Goal: Task Accomplishment & Management: Complete application form

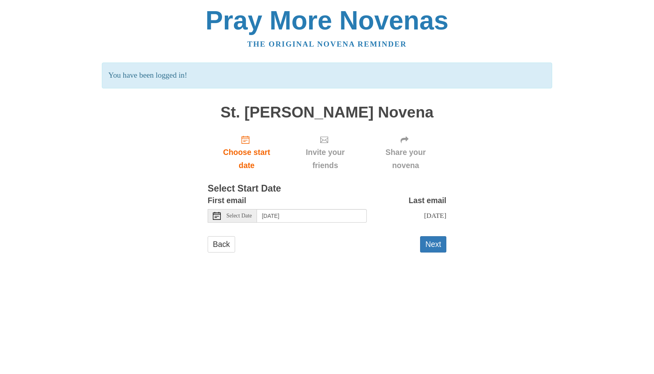
click at [216, 215] on icon at bounding box center [217, 216] width 8 height 8
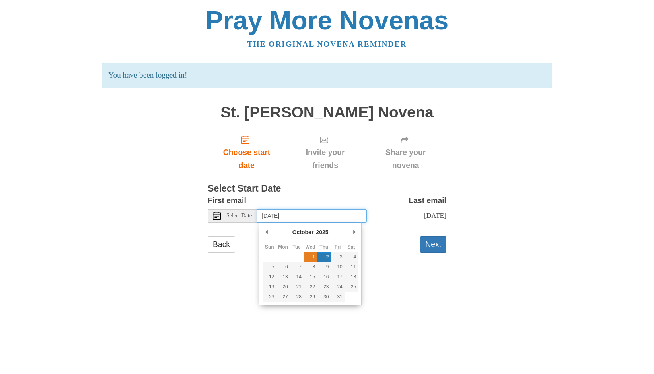
type input "Wednesday, October 1st"
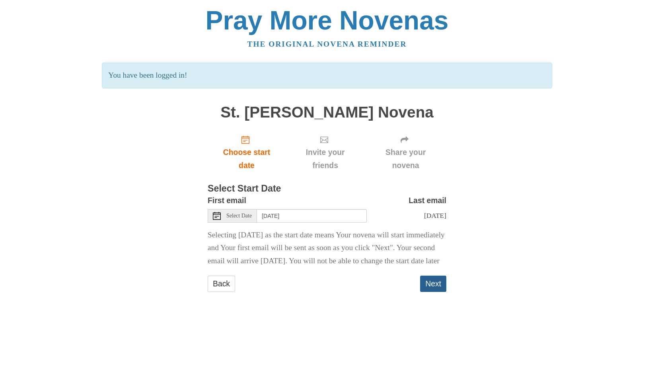
click at [428, 292] on button "Next" at bounding box center [433, 283] width 26 height 16
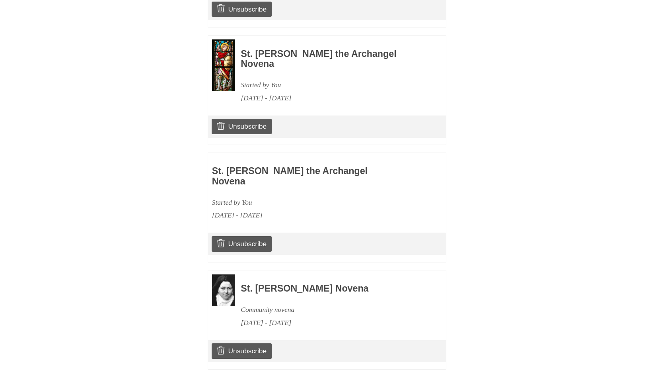
scroll to position [475, 0]
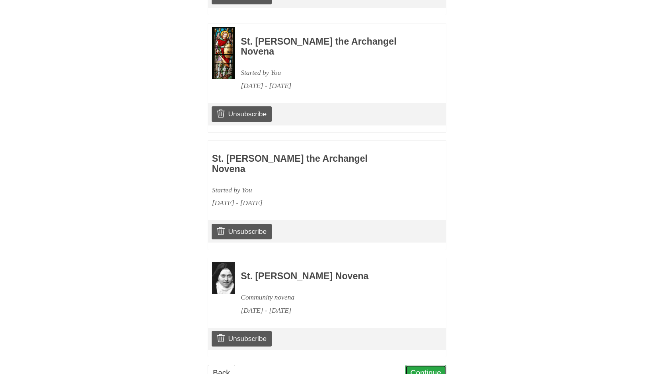
click at [431, 364] on link "Continue" at bounding box center [425, 372] width 41 height 16
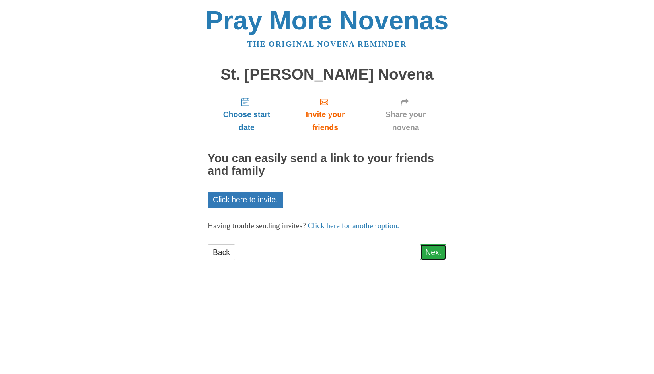
click at [433, 250] on link "Next" at bounding box center [433, 252] width 26 height 16
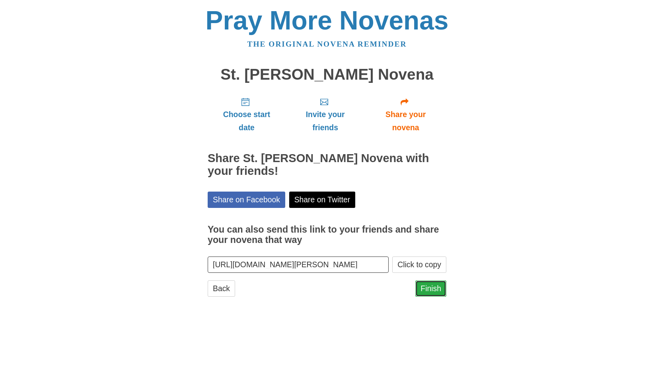
click at [434, 287] on link "Finish" at bounding box center [430, 288] width 31 height 16
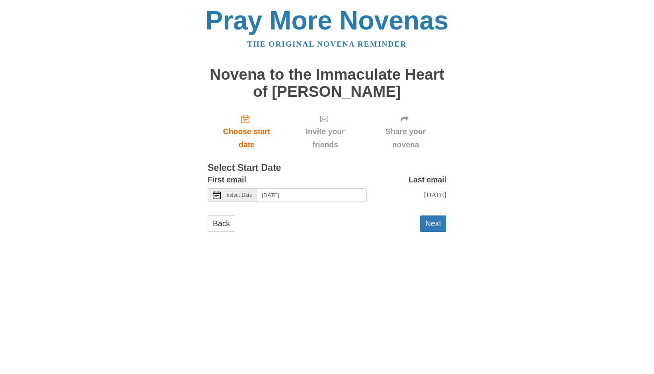
click at [219, 195] on icon at bounding box center [217, 195] width 8 height 8
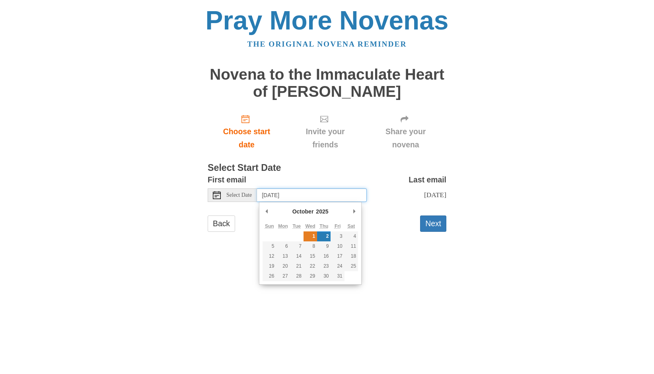
type input "Wednesday, October 1st"
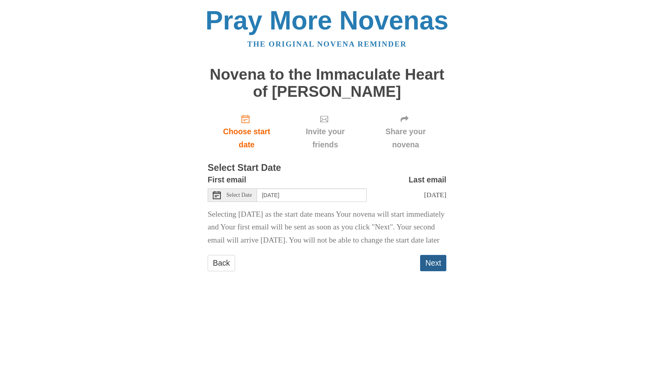
click at [427, 270] on button "Next" at bounding box center [433, 263] width 26 height 16
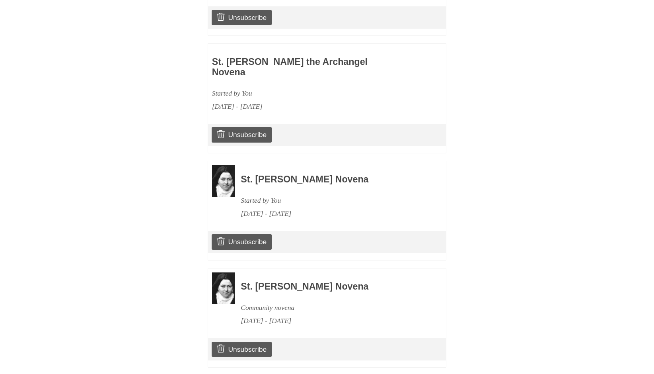
scroll to position [599, 0]
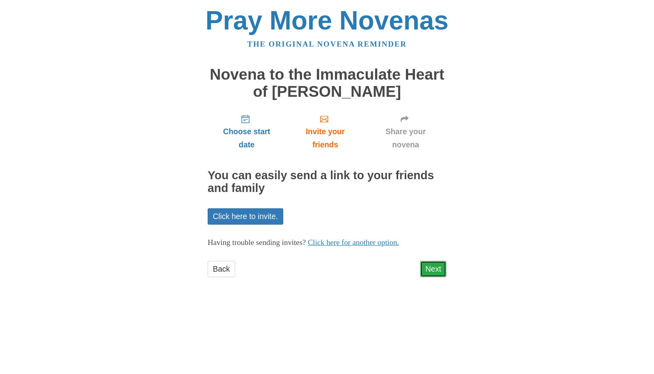
click at [434, 271] on link "Next" at bounding box center [433, 269] width 26 height 16
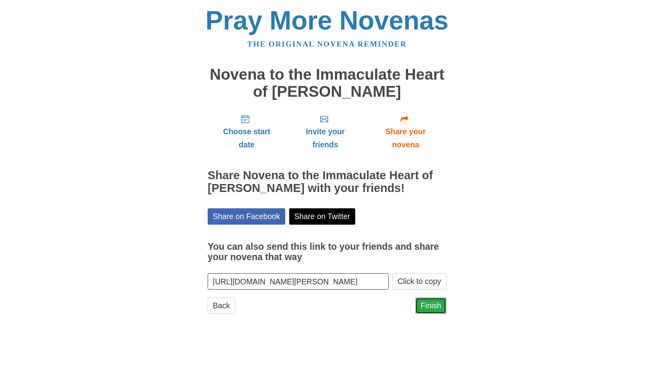
click at [429, 301] on link "Finish" at bounding box center [430, 305] width 31 height 16
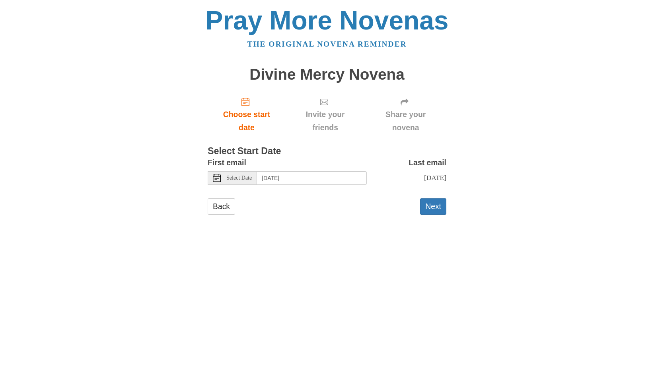
click at [216, 178] on use at bounding box center [217, 178] width 8 height 8
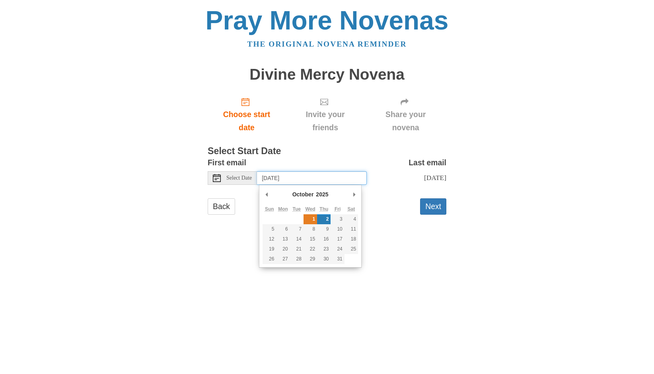
type input "Wednesday, October 1st"
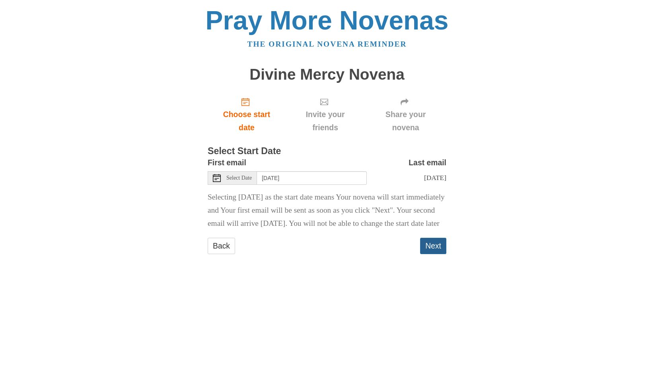
click at [437, 254] on button "Next" at bounding box center [433, 246] width 26 height 16
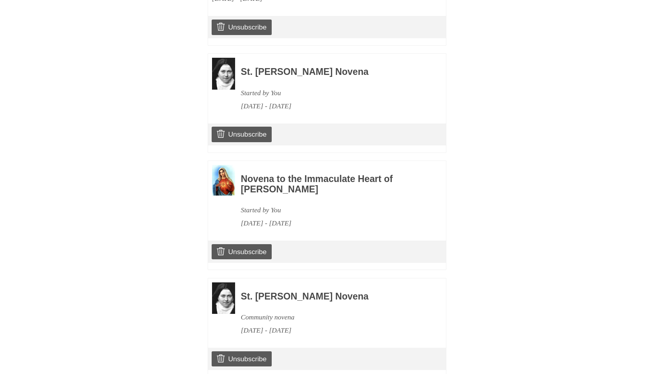
scroll to position [689, 0]
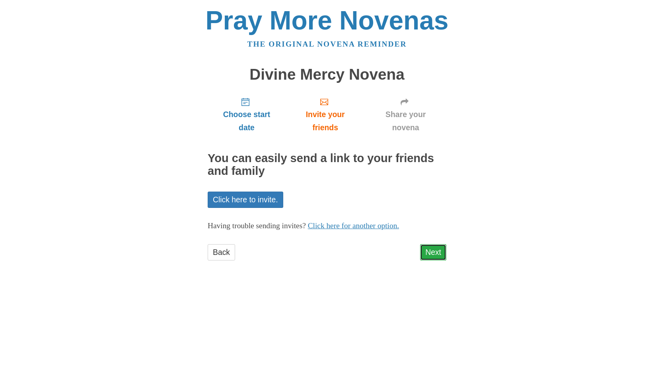
click at [439, 249] on link "Next" at bounding box center [433, 252] width 26 height 16
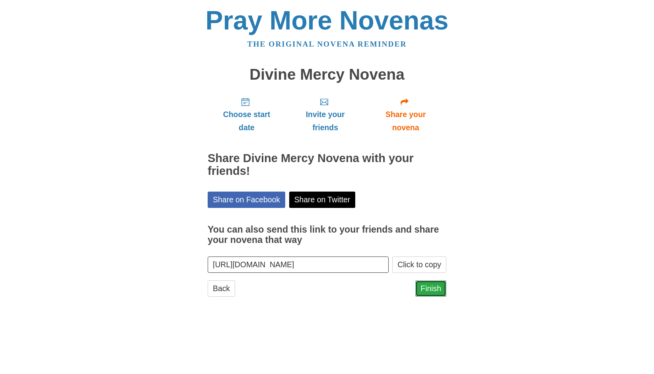
click at [431, 286] on link "Finish" at bounding box center [430, 288] width 31 height 16
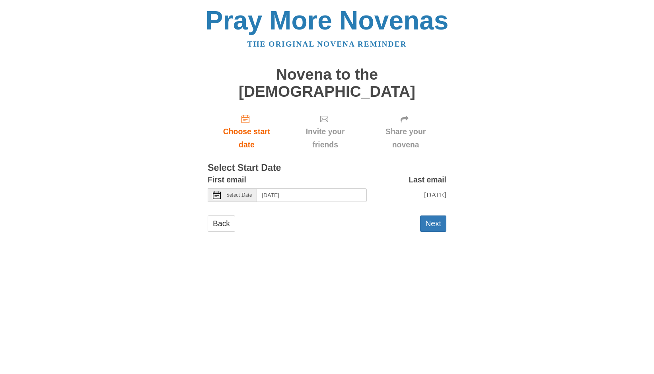
click at [218, 191] on use at bounding box center [217, 195] width 8 height 8
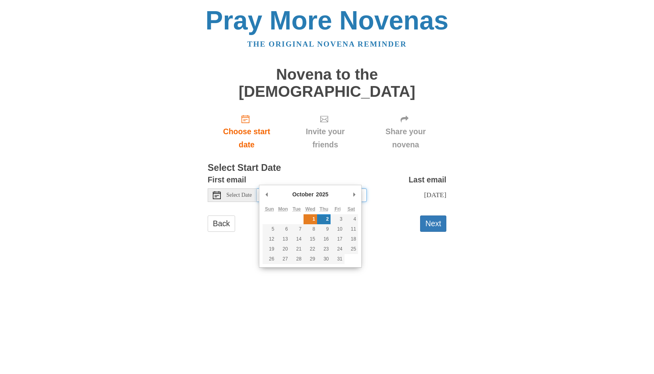
type input "Wednesday, October 1st"
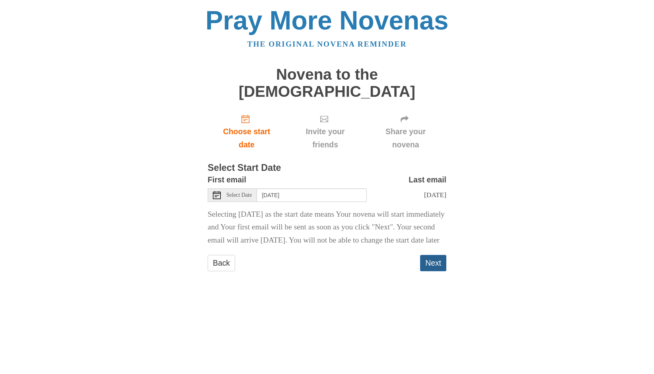
click at [434, 257] on button "Next" at bounding box center [433, 263] width 26 height 16
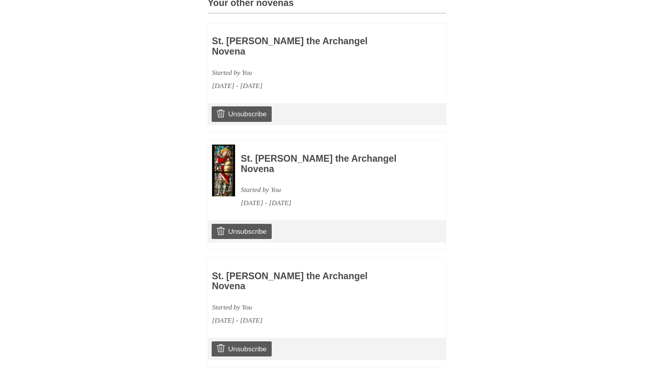
scroll to position [796, 0]
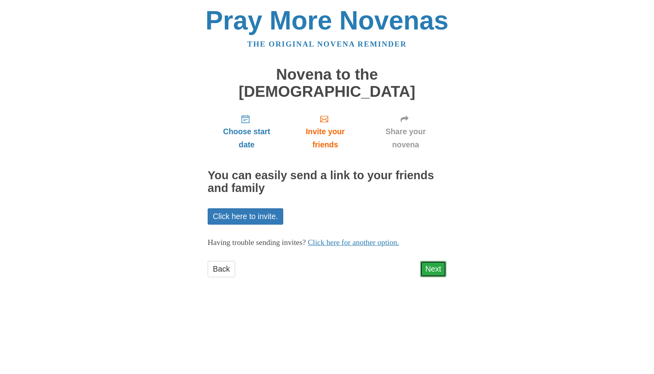
click at [435, 261] on link "Next" at bounding box center [433, 269] width 26 height 16
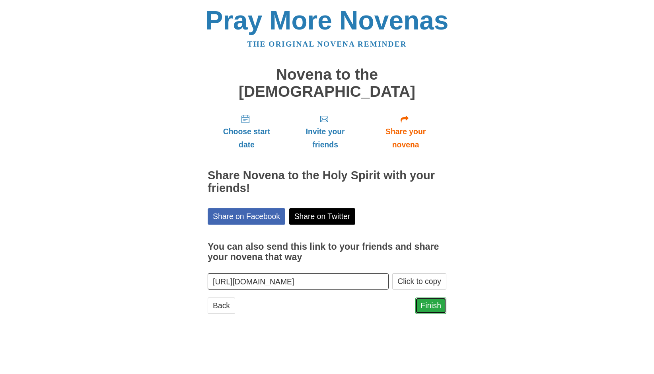
click at [433, 297] on link "Finish" at bounding box center [430, 305] width 31 height 16
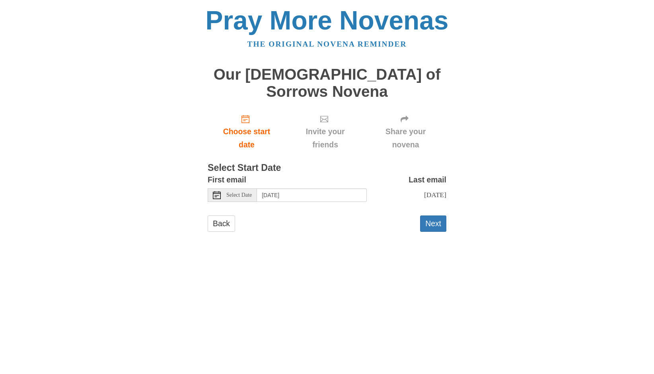
click at [213, 191] on use at bounding box center [217, 195] width 8 height 8
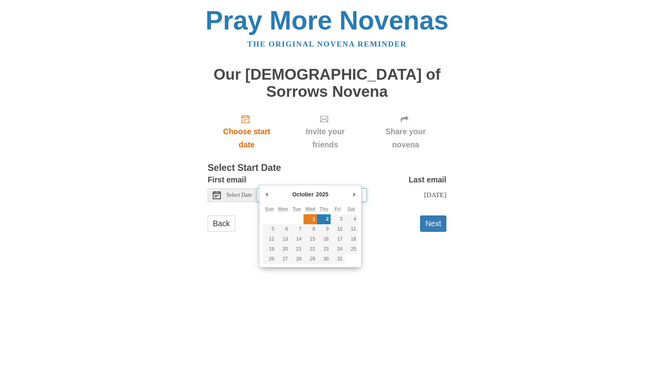
type input "Wednesday, October 1st"
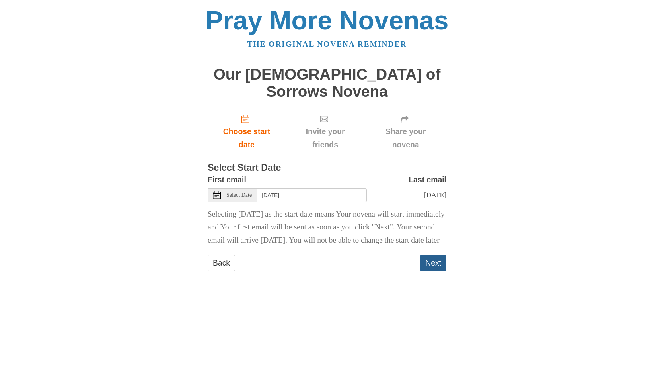
click at [432, 256] on button "Next" at bounding box center [433, 263] width 26 height 16
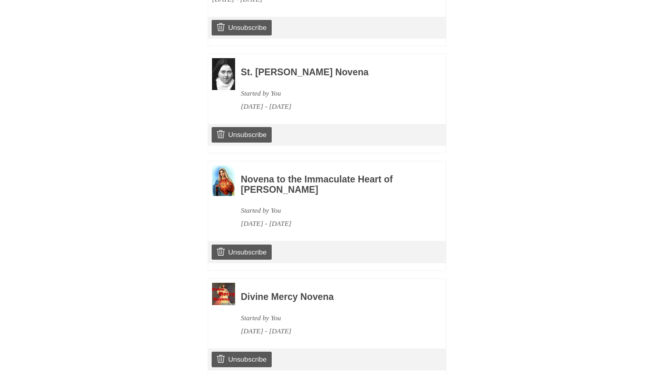
scroll to position [903, 0]
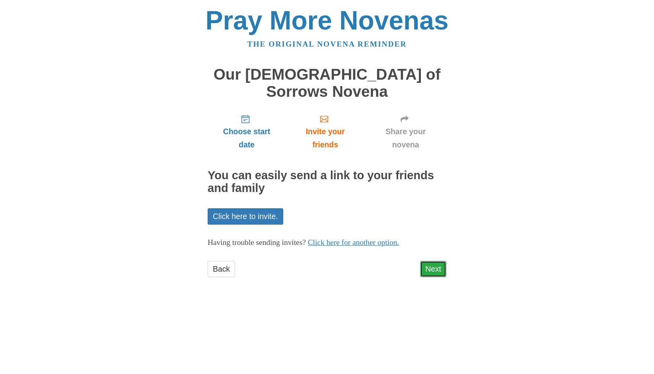
click at [436, 261] on link "Next" at bounding box center [433, 269] width 26 height 16
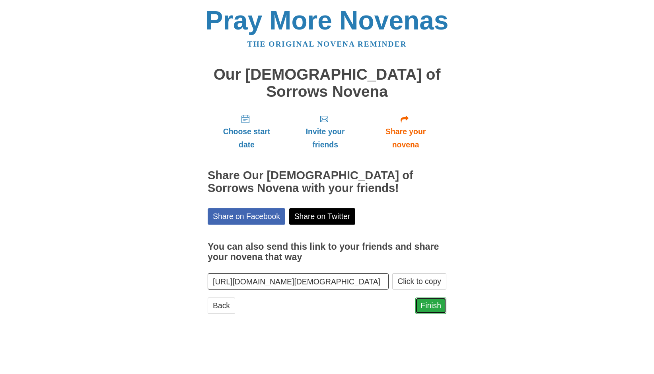
click at [430, 297] on link "Finish" at bounding box center [430, 305] width 31 height 16
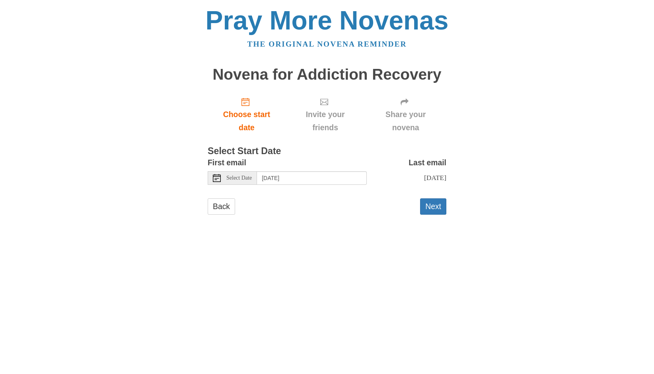
click at [218, 178] on icon at bounding box center [217, 178] width 8 height 8
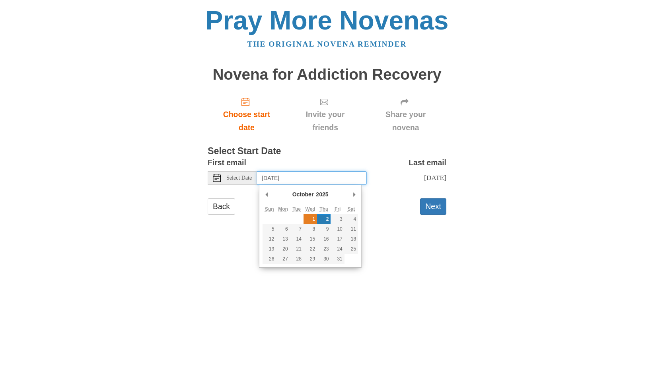
type input "[DATE]"
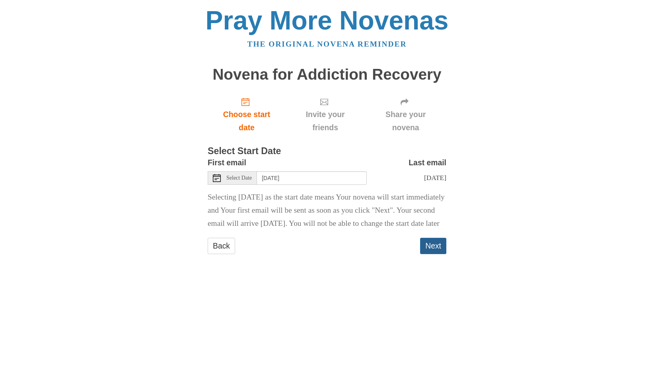
click at [429, 254] on button "Next" at bounding box center [433, 246] width 26 height 16
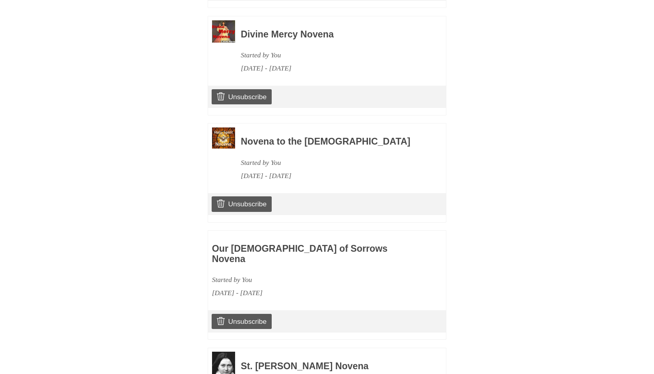
scroll to position [1011, 0]
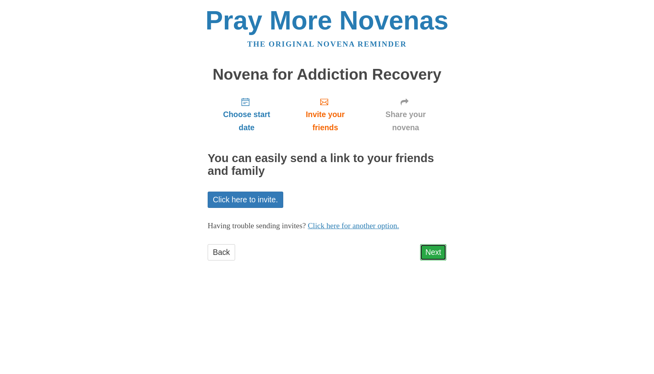
click at [432, 251] on link "Next" at bounding box center [433, 252] width 26 height 16
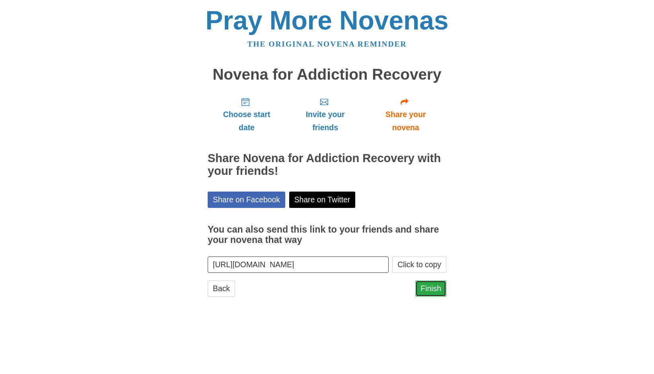
click at [440, 289] on link "Finish" at bounding box center [430, 288] width 31 height 16
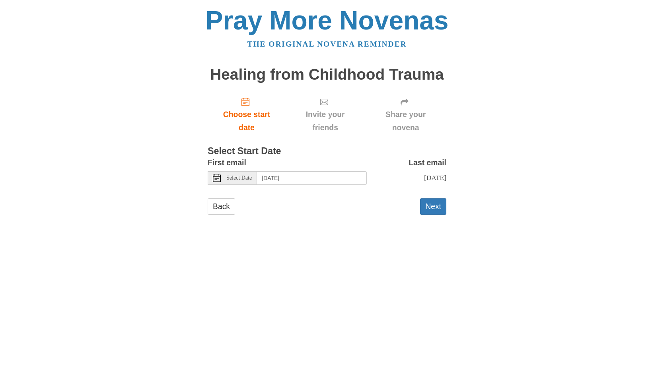
click at [215, 177] on icon at bounding box center [217, 178] width 8 height 8
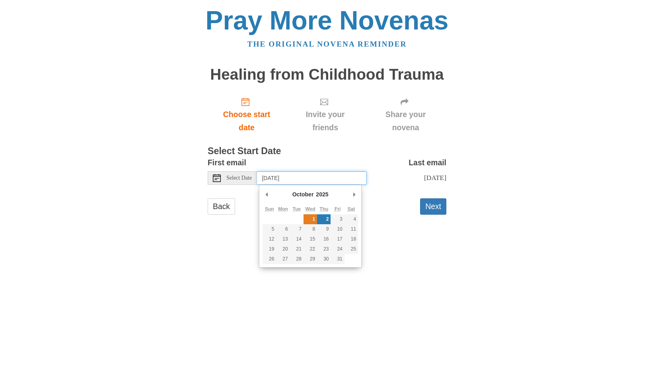
type input "Wednesday, October 1st"
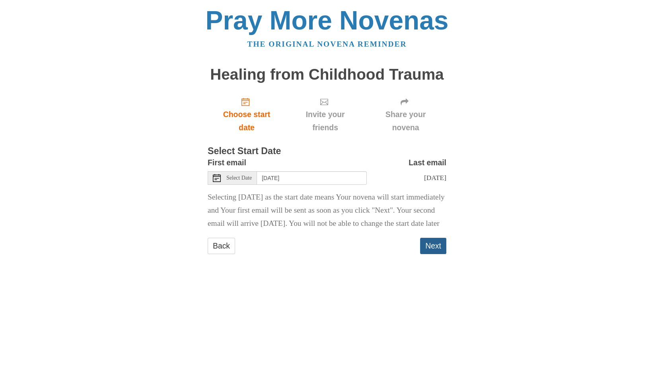
click at [428, 254] on button "Next" at bounding box center [433, 246] width 26 height 16
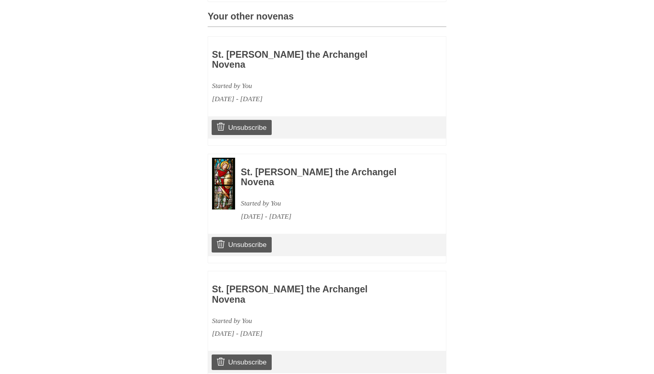
scroll to position [1118, 0]
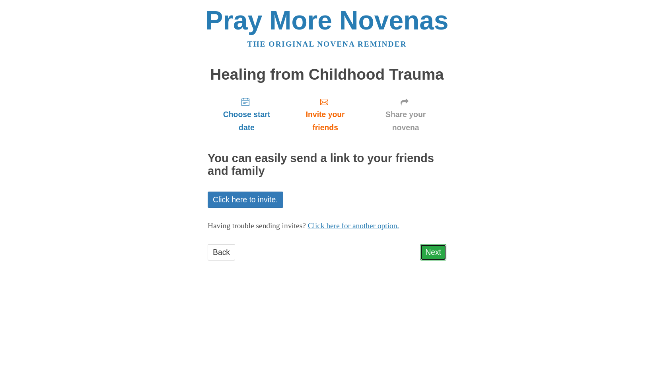
click at [431, 253] on link "Next" at bounding box center [433, 252] width 26 height 16
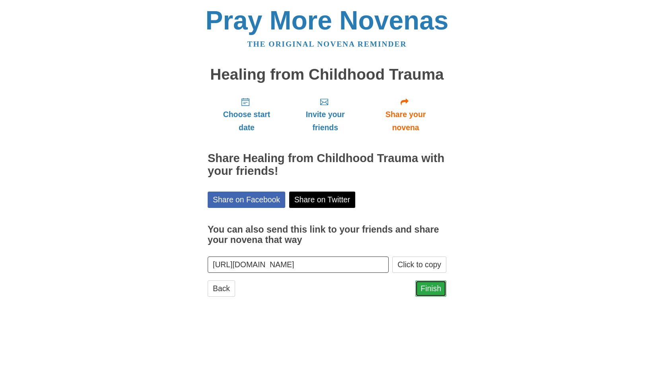
click at [429, 290] on link "Finish" at bounding box center [430, 288] width 31 height 16
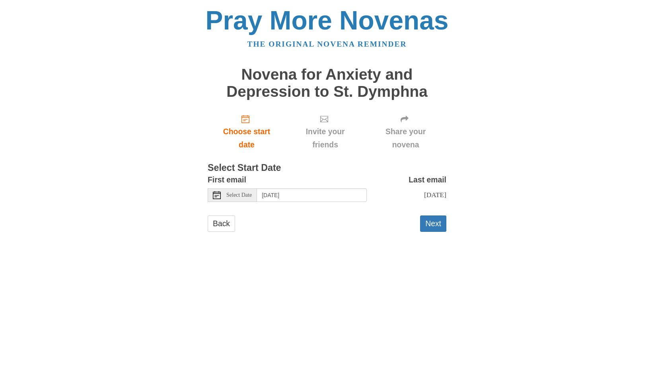
click at [213, 193] on use at bounding box center [217, 195] width 8 height 8
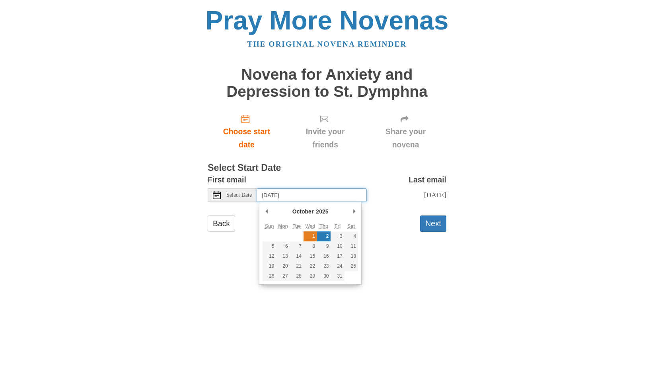
type input "[DATE]"
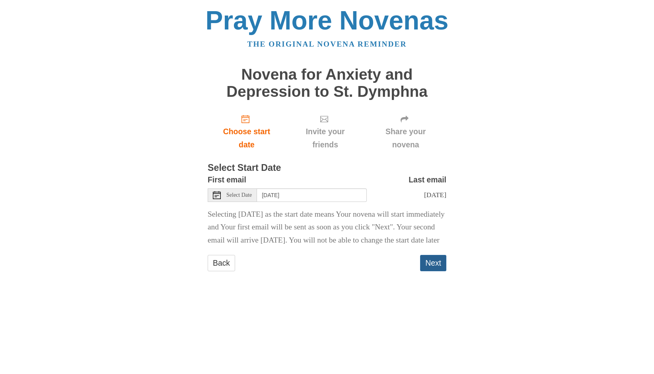
click at [429, 271] on button "Next" at bounding box center [433, 263] width 26 height 16
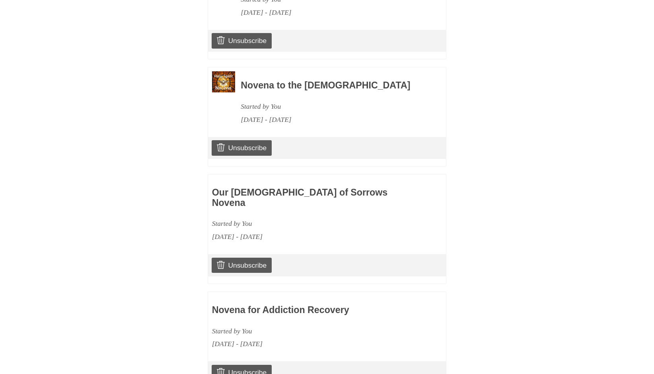
scroll to position [1252, 0]
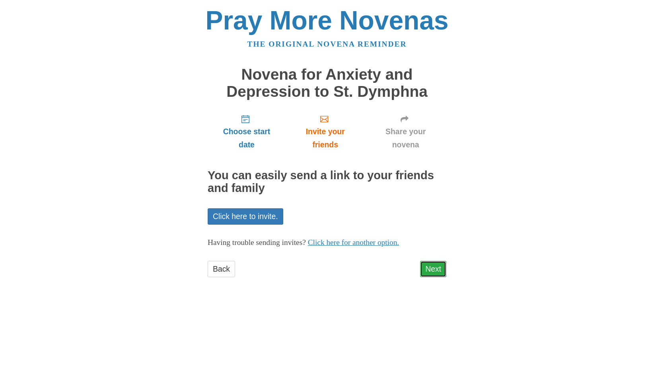
click at [433, 268] on link "Next" at bounding box center [433, 269] width 26 height 16
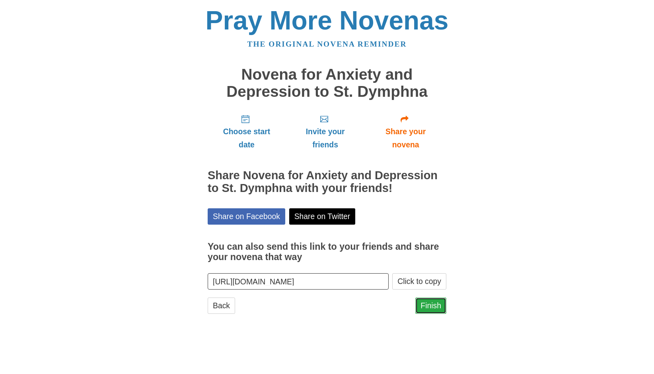
click at [431, 302] on link "Finish" at bounding box center [430, 305] width 31 height 16
